Goal: Find specific page/section: Find specific page/section

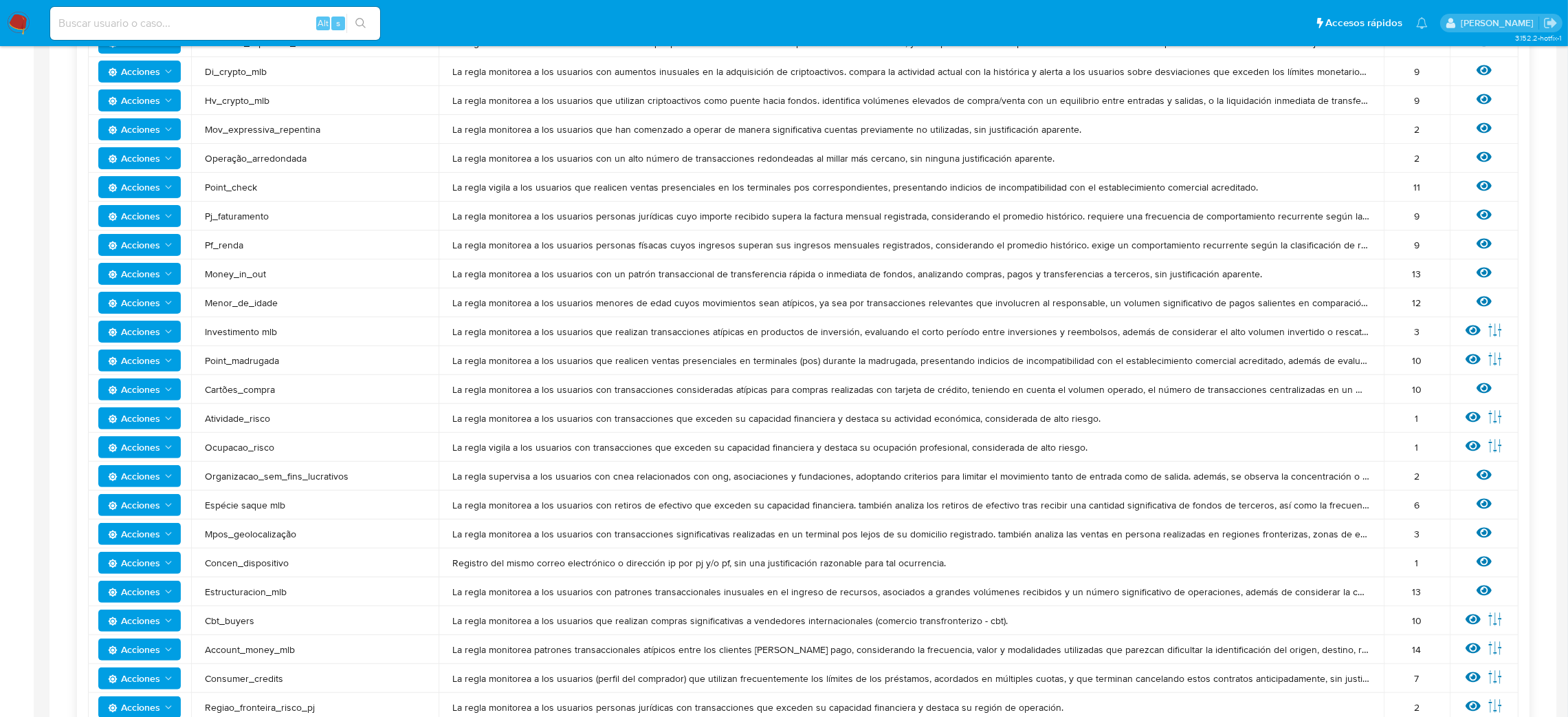
scroll to position [618, 0]
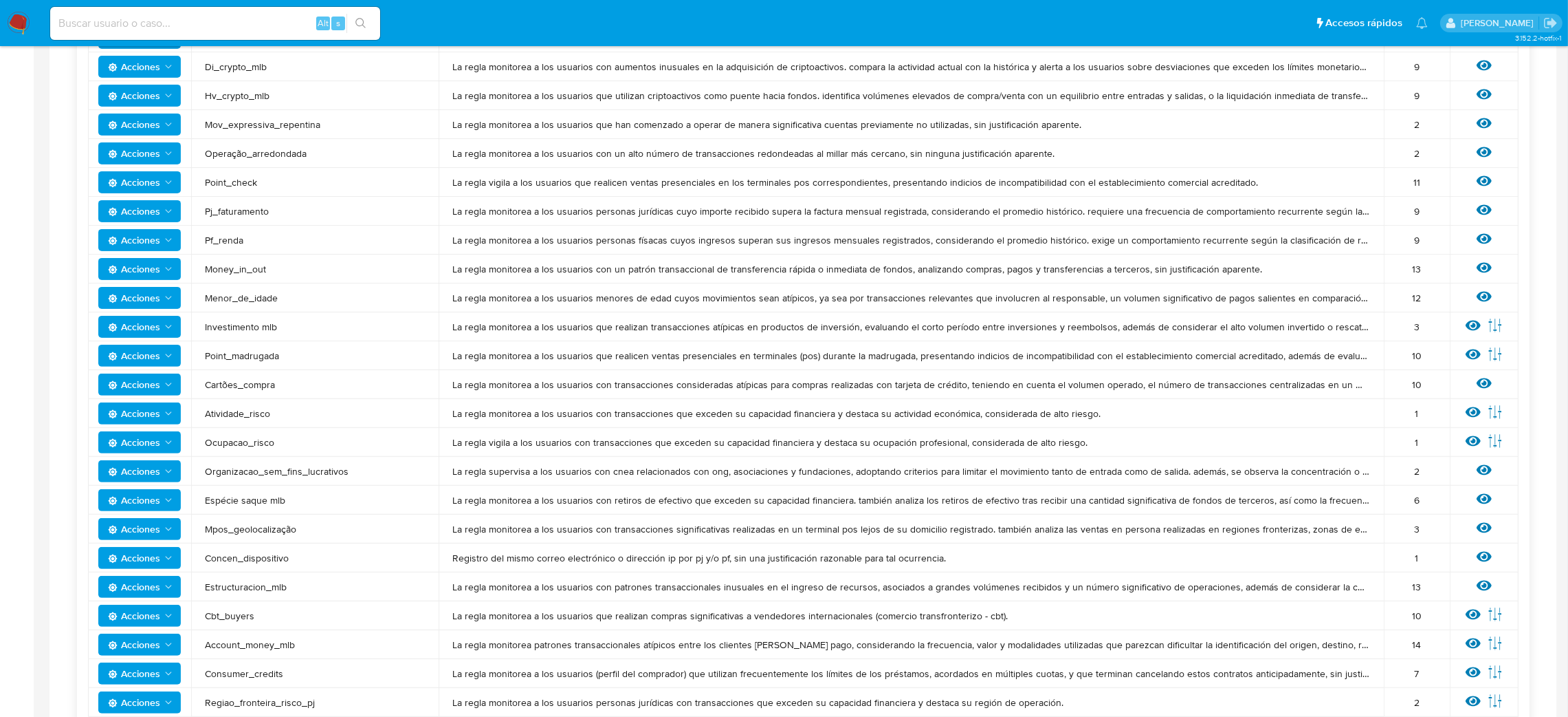
drag, startPoint x: 454, startPoint y: 410, endPoint x: 1091, endPoint y: 393, distance: 637.2
click at [1091, 393] on tbody "Acciones Contrapartes_mlb La regla monitorea a los usuarios con salidas concent…" at bounding box center [803, 269] width 1430 height 953
click at [1099, 407] on span "La regla monitorea a los usuarios con transacciones que exceden su capacidad fi…" at bounding box center [910, 413] width 918 height 13
drag, startPoint x: 1100, startPoint y: 410, endPoint x: 449, endPoint y: 420, distance: 651.1
click at [449, 420] on td "La regla monitorea a los usuarios con transacciones que exceden su capacidad fi…" at bounding box center [911, 413] width 945 height 29
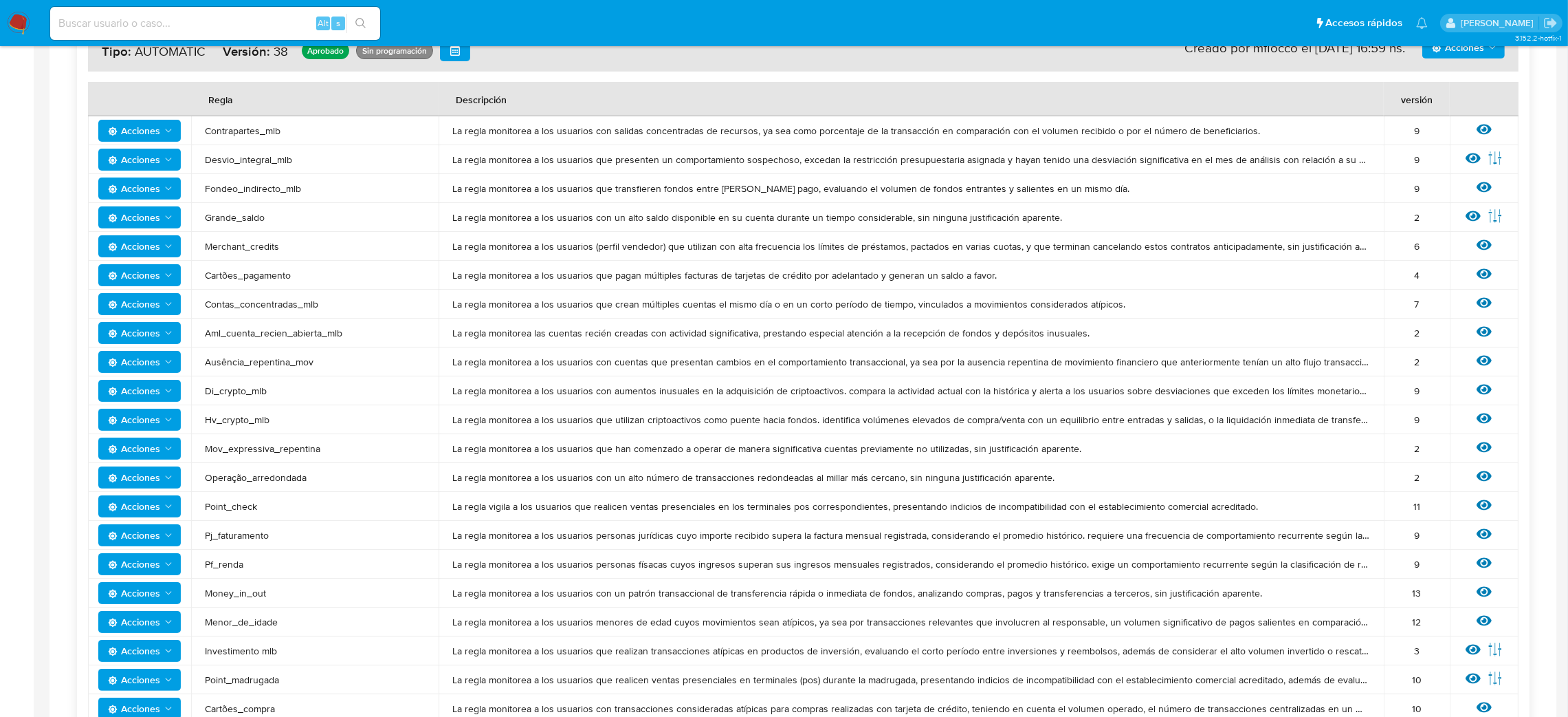
scroll to position [421, 0]
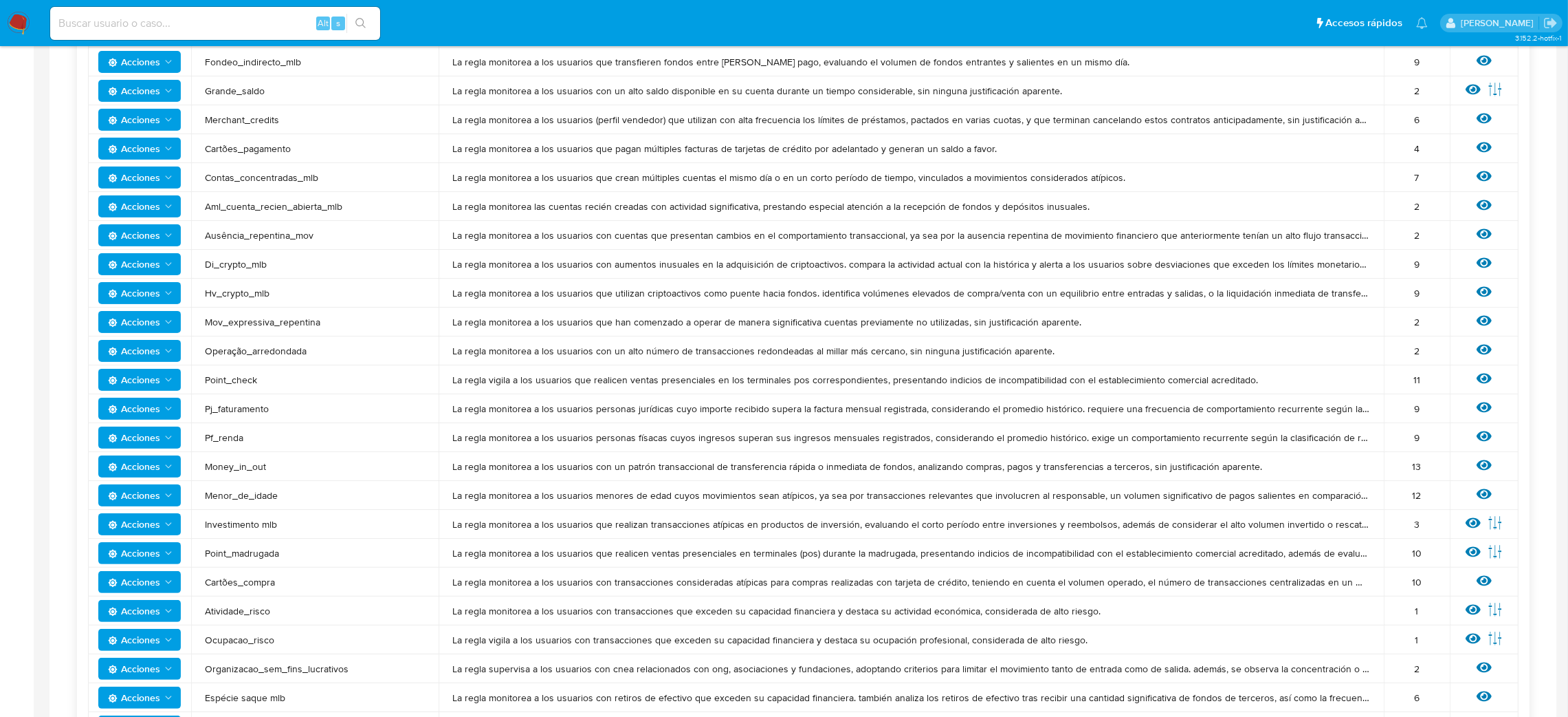
click at [262, 612] on span "Atividade_risco" at bounding box center [315, 611] width 220 height 13
click at [296, 666] on span "Organizacao_sem_fins_lucrativos" at bounding box center [315, 668] width 220 height 13
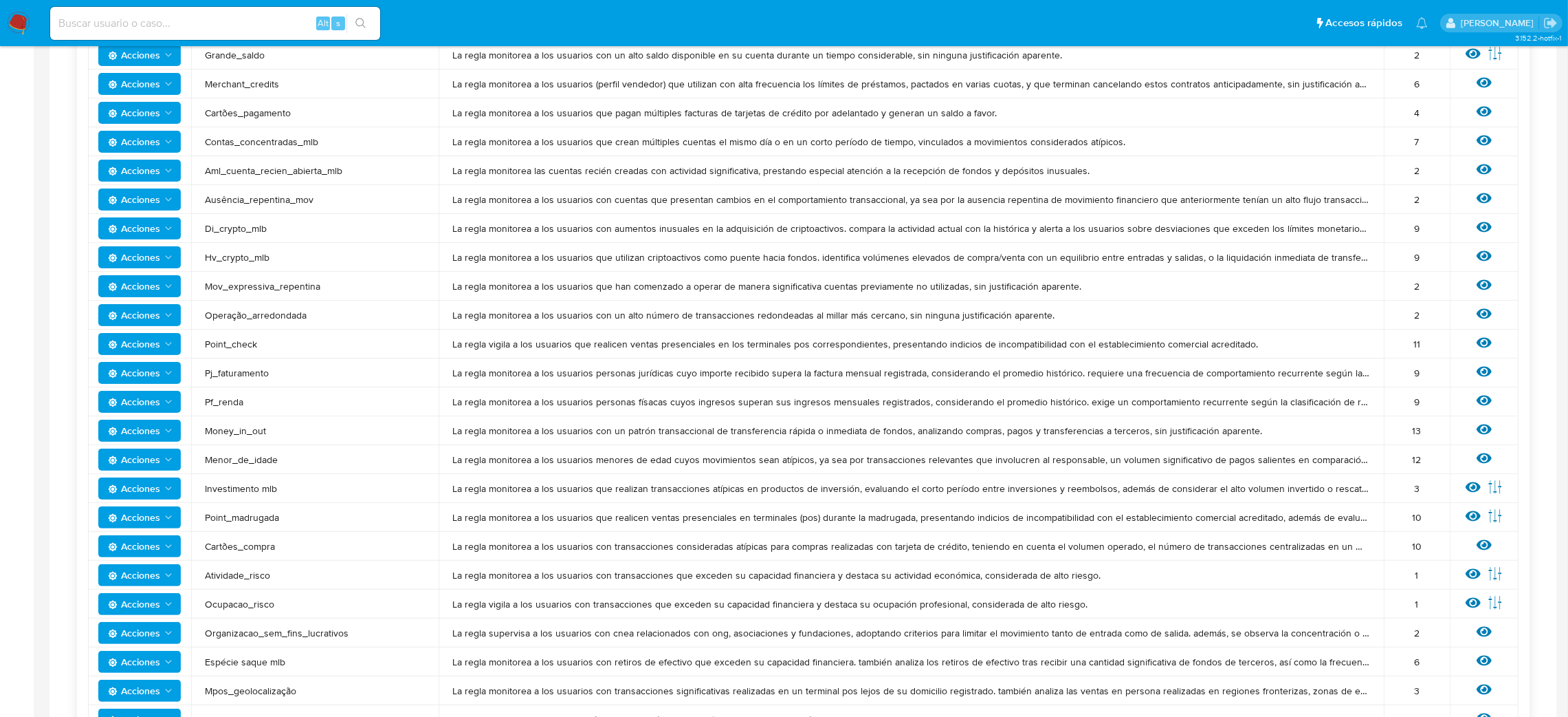
scroll to position [317, 0]
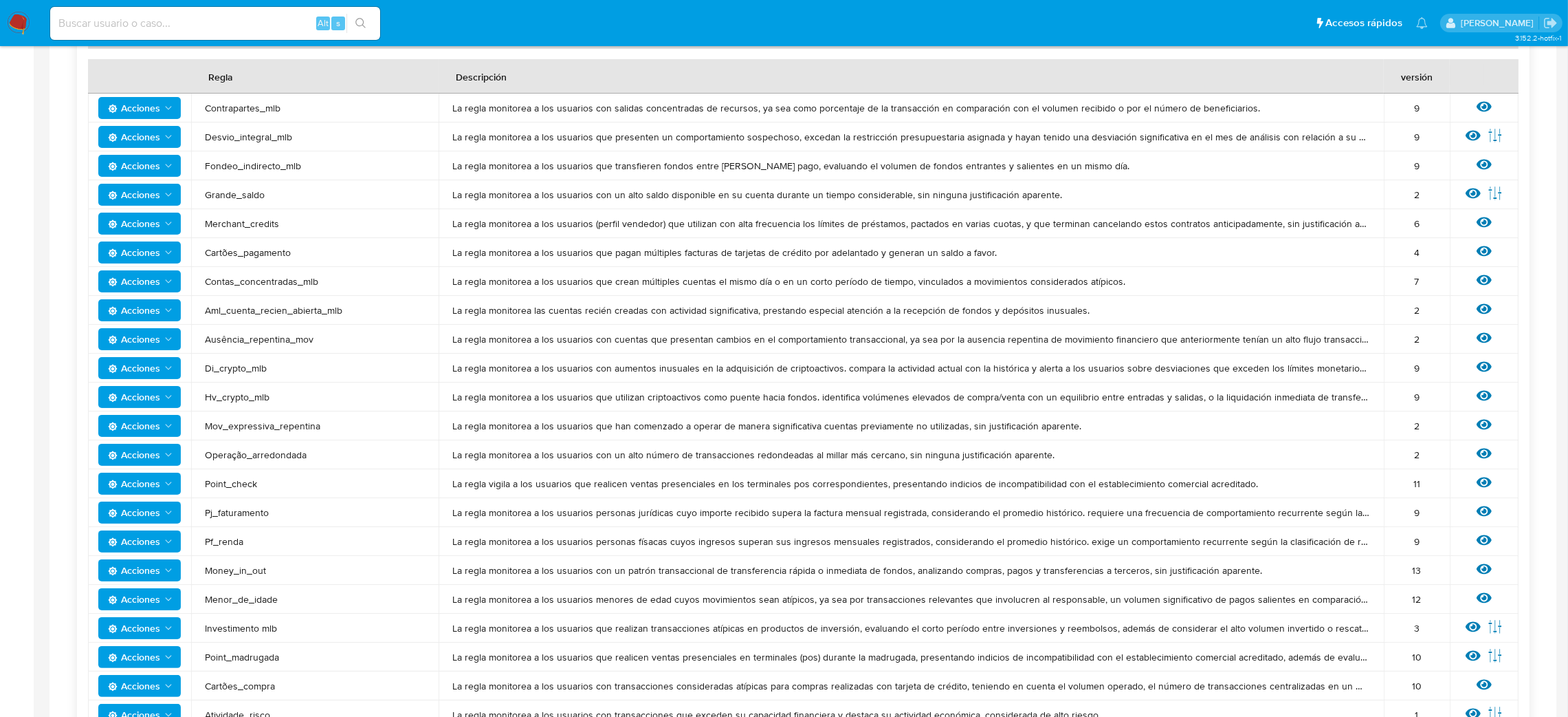
click at [299, 362] on span "Di_crypto_mlb" at bounding box center [315, 367] width 220 height 13
click at [245, 392] on span "Hv_crypto_mlb" at bounding box center [315, 397] width 220 height 13
click at [248, 336] on span "Ausência_repentina_mov" at bounding box center [315, 339] width 220 height 13
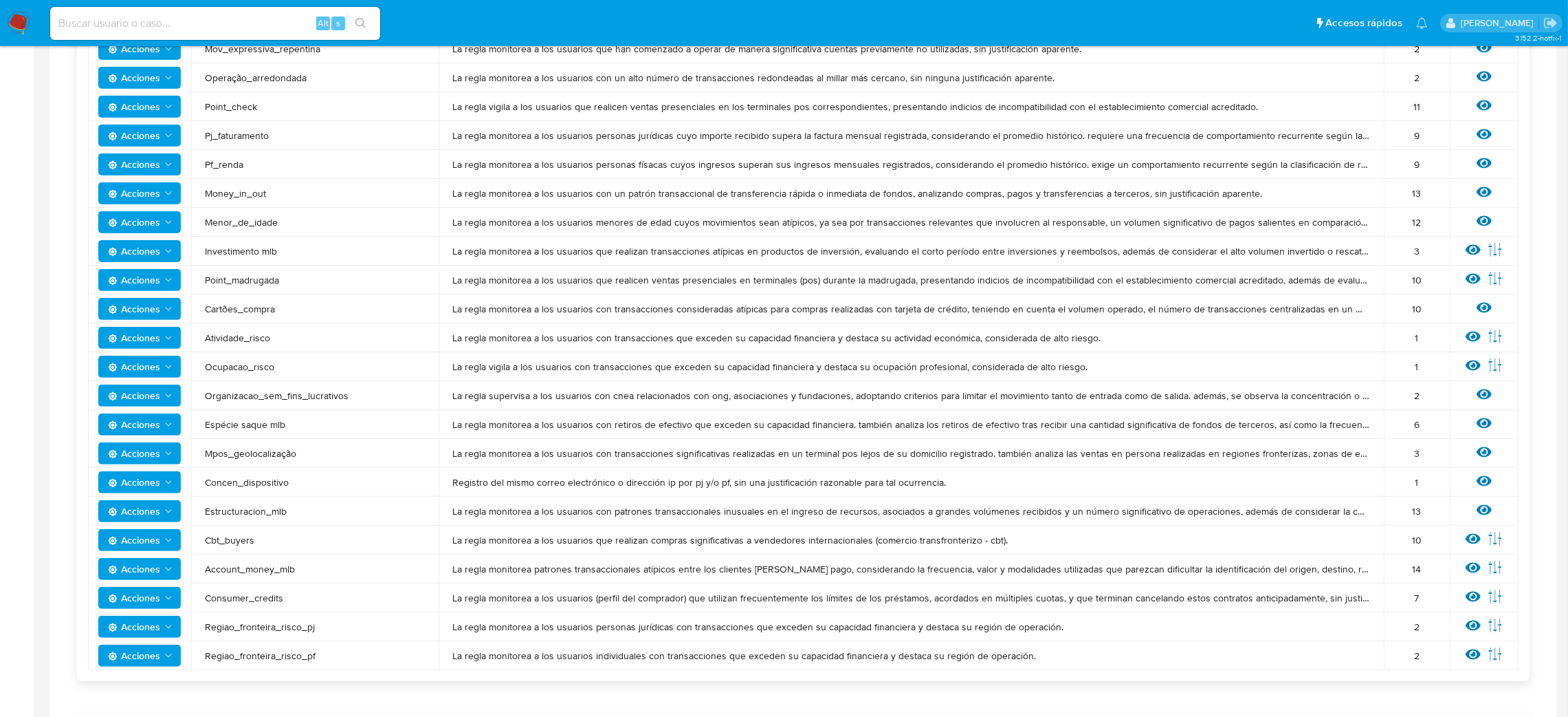
scroll to position [730, 0]
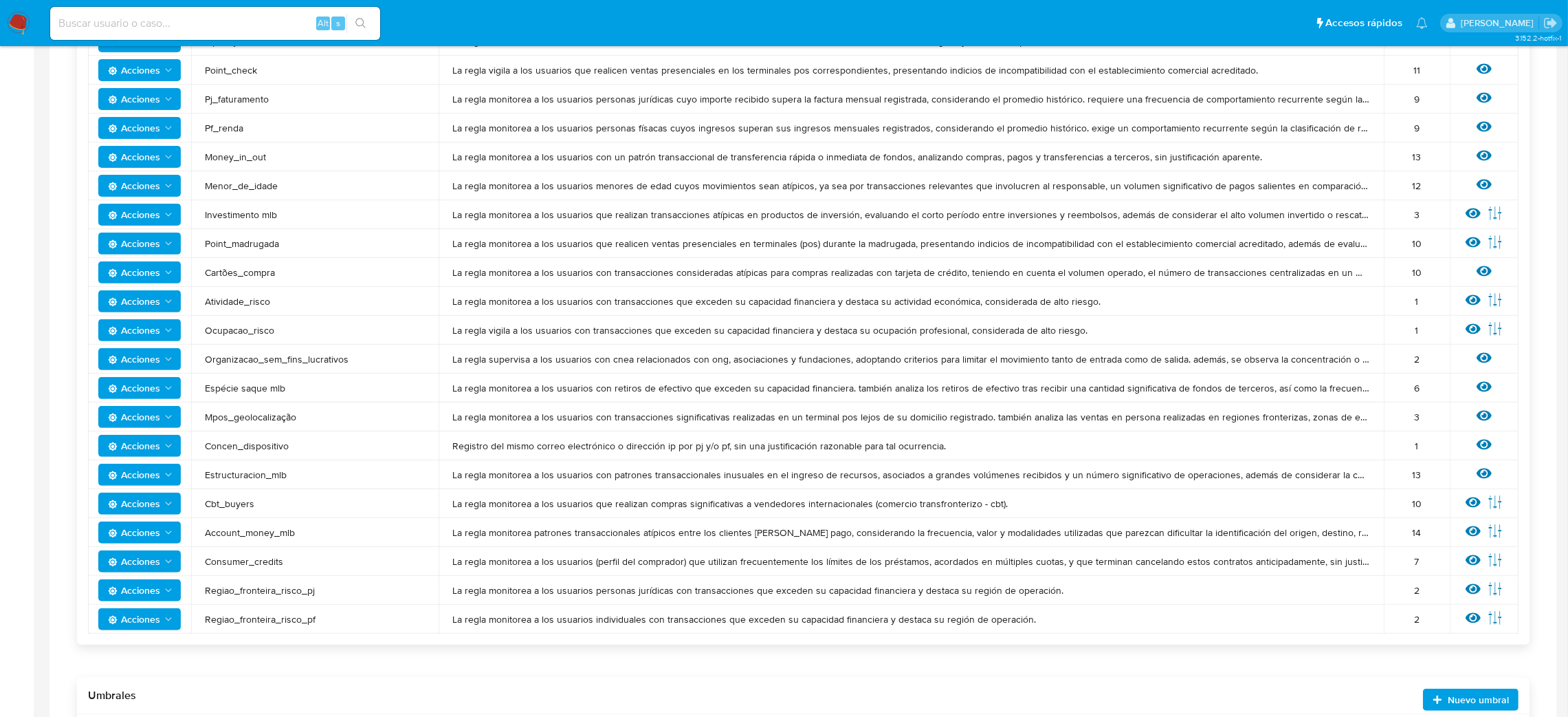
drag, startPoint x: 452, startPoint y: 301, endPoint x: 1107, endPoint y: 299, distance: 655.0
click at [1107, 299] on span "La regla monitorea a los usuarios con transacciones que exceden su capacidad fi…" at bounding box center [910, 301] width 918 height 13
